Goal: Information Seeking & Learning: Learn about a topic

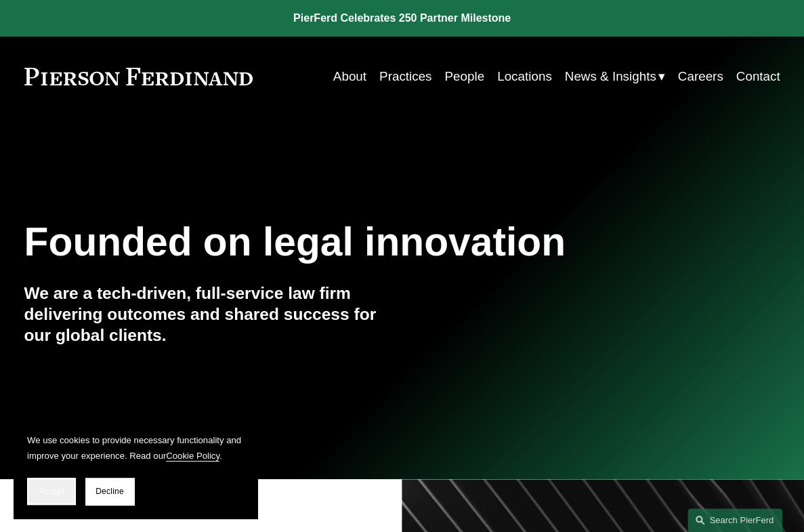
click at [48, 495] on span "Accept" at bounding box center [52, 490] width 26 height 9
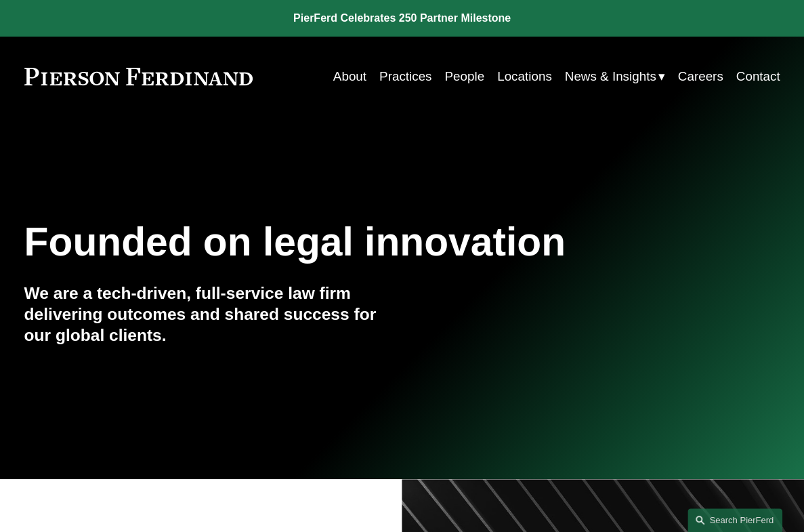
click at [390, 78] on link "Practices" at bounding box center [405, 77] width 52 height 26
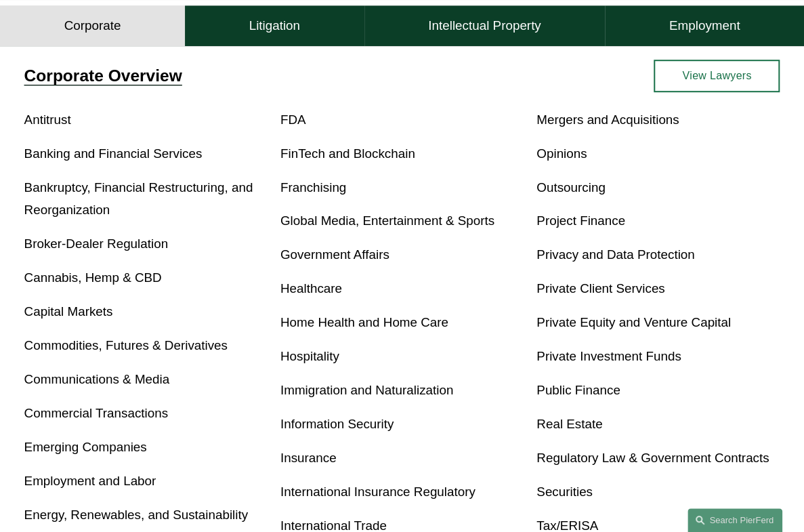
scroll to position [406, 0]
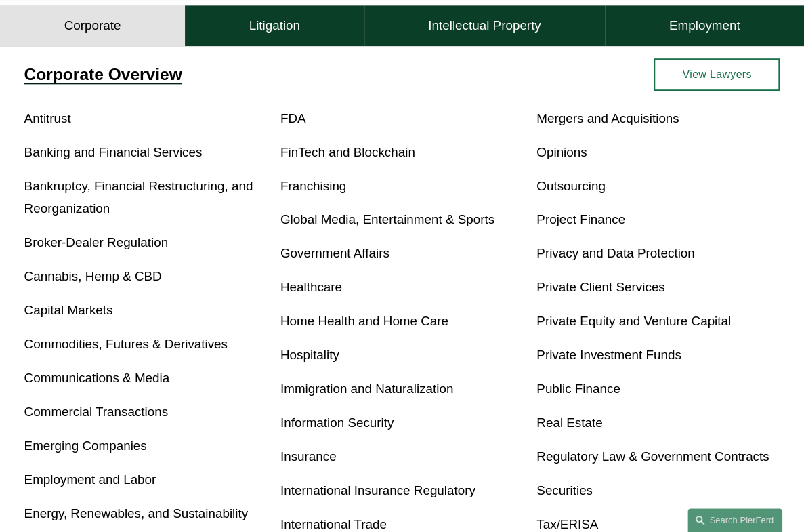
click at [551, 429] on link "Real Estate" at bounding box center [570, 422] width 66 height 14
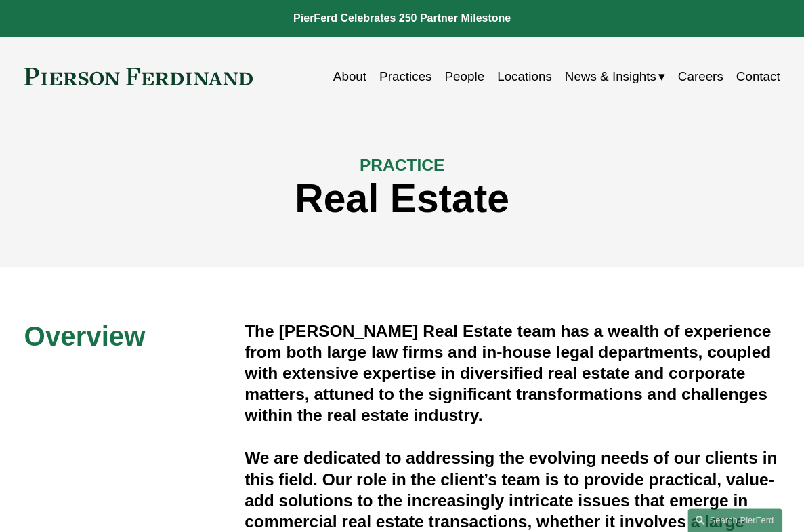
click at [0, 0] on span "News" at bounding box center [0, 0] width 0 height 0
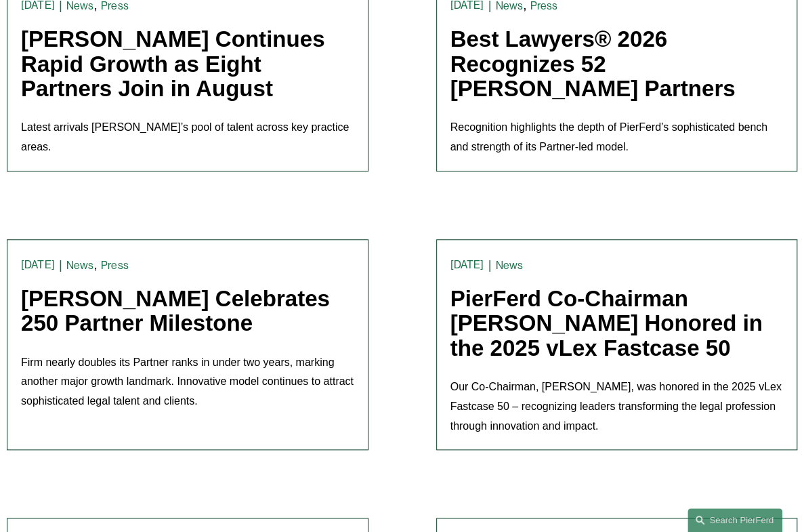
scroll to position [677, 0]
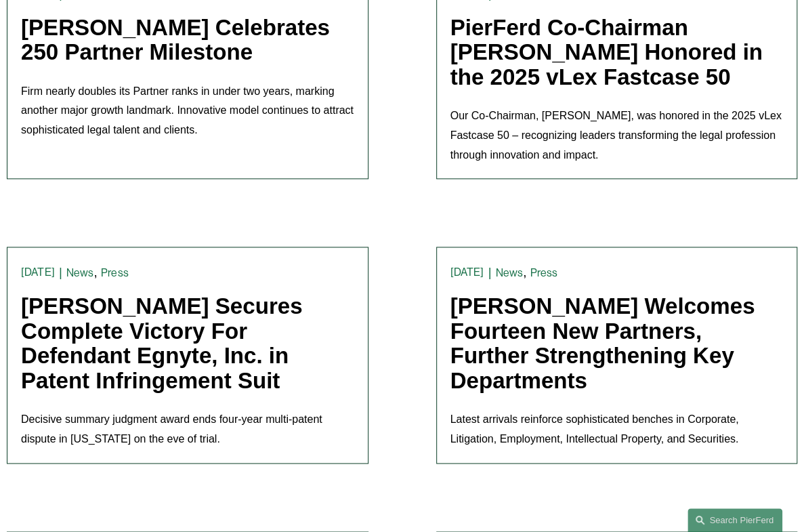
click at [175, 49] on link "Pierson Ferdinand Celebrates 250 Partner Milestone" at bounding box center [175, 39] width 309 height 49
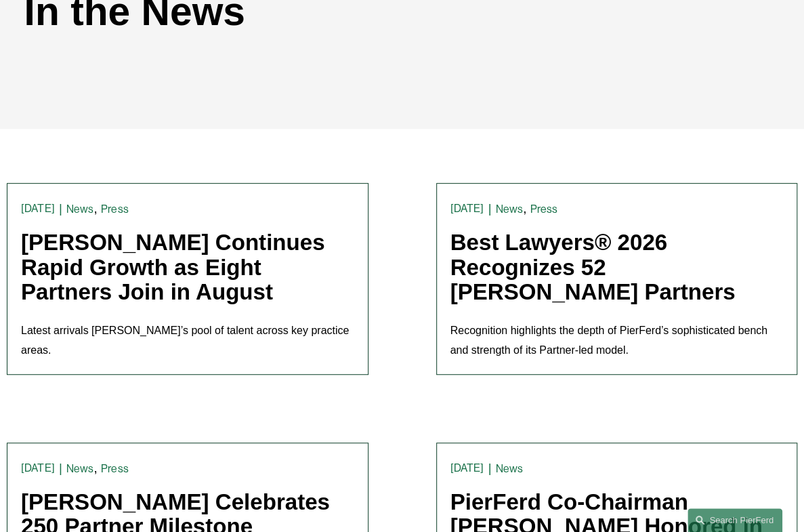
scroll to position [0, 0]
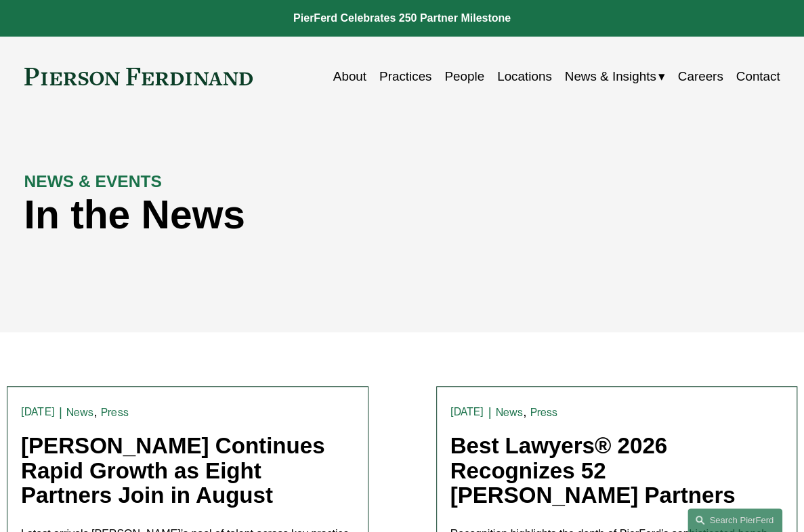
click at [98, 113] on div "Skip to Content About Practices People Locations" at bounding box center [402, 77] width 804 height 80
